Goal: Information Seeking & Learning: Find specific fact

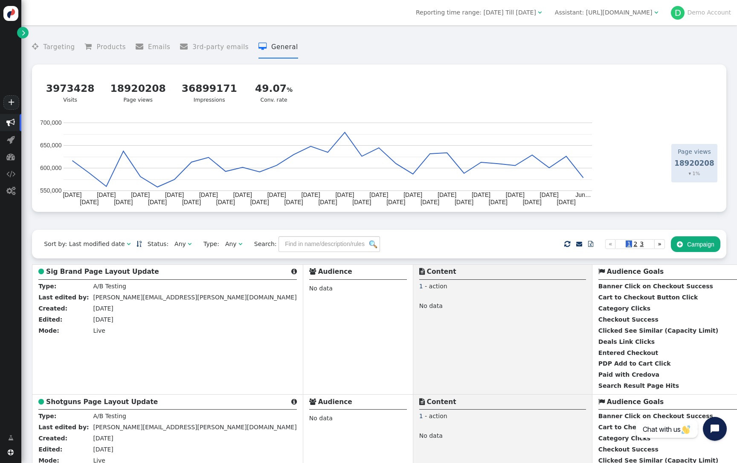
click at [607, 77] on div "3973428 Visits 18920208 Page views 36899171 Impressions 49.07 Conv. rate  Back" at bounding box center [379, 92] width 683 height 44
click at [626, 13] on div "Assistant: [URL][DOMAIN_NAME]" at bounding box center [604, 12] width 98 height 9
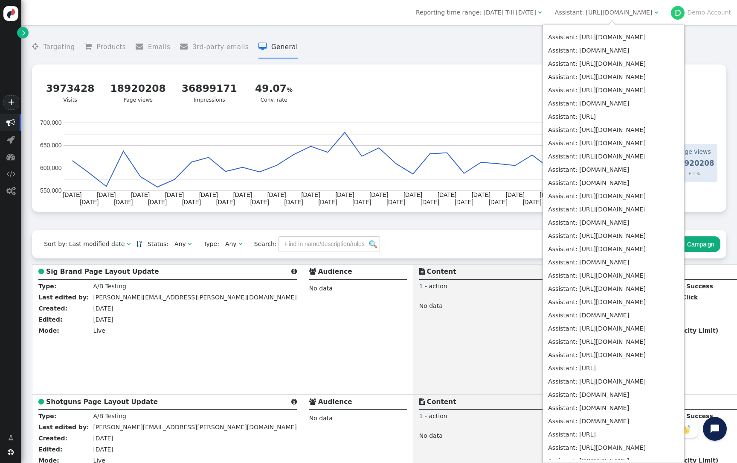
scroll to position [3209, 0]
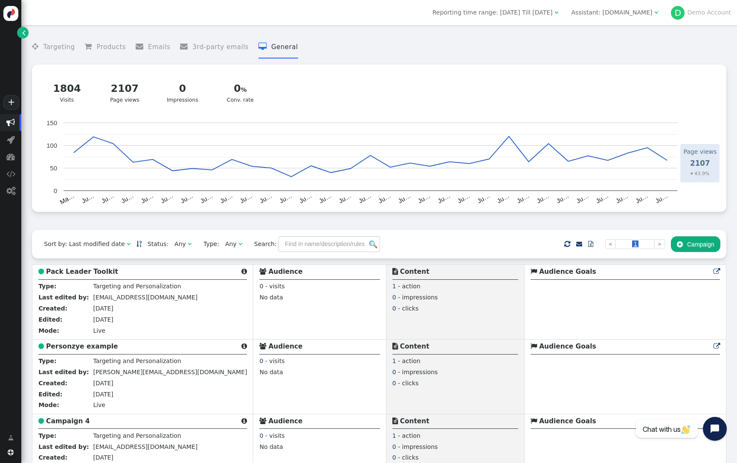
click at [651, 13] on div "Assistant: [DOMAIN_NAME]" at bounding box center [612, 12] width 81 height 9
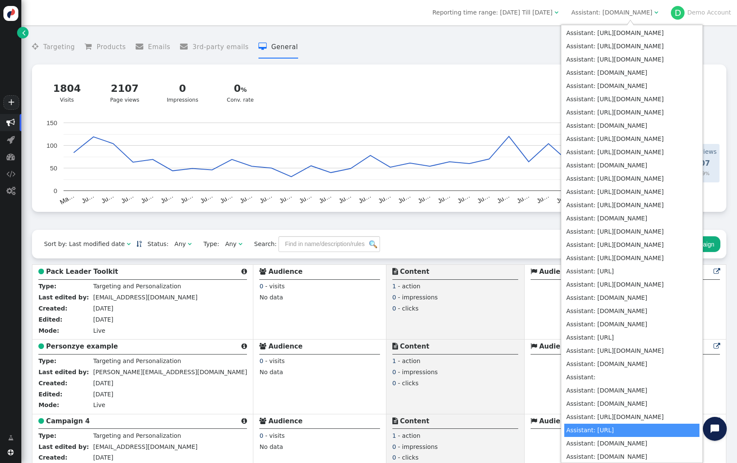
scroll to position [3209, 0]
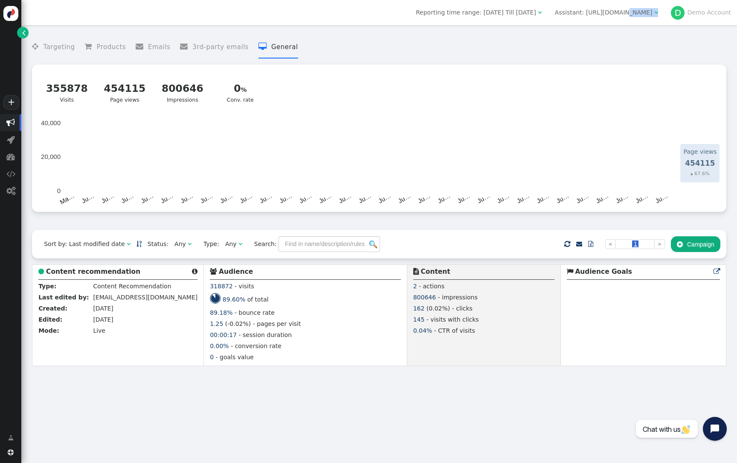
copy div "libraryjournal.com/ "
drag, startPoint x: 641, startPoint y: 21, endPoint x: 602, endPoint y: 11, distance: 39.7
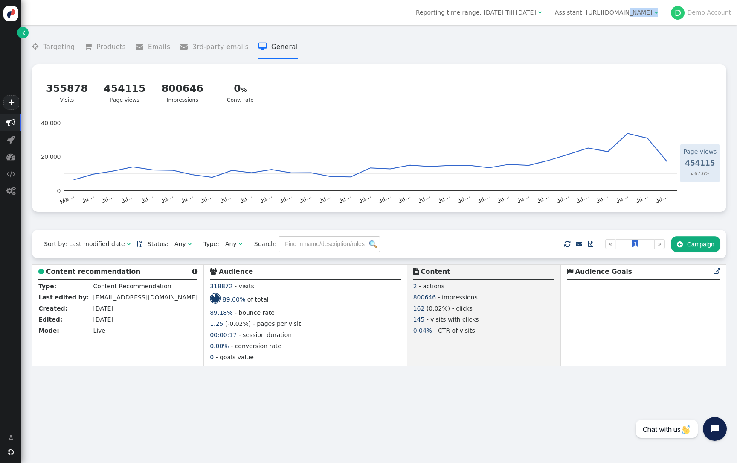
click at [602, 12] on div "Reporting time range: May 31, 25 Till Jul 1, 25  Assistant: https://www.librar…" at bounding box center [379, 12] width 716 height 25
